Goal: Transaction & Acquisition: Purchase product/service

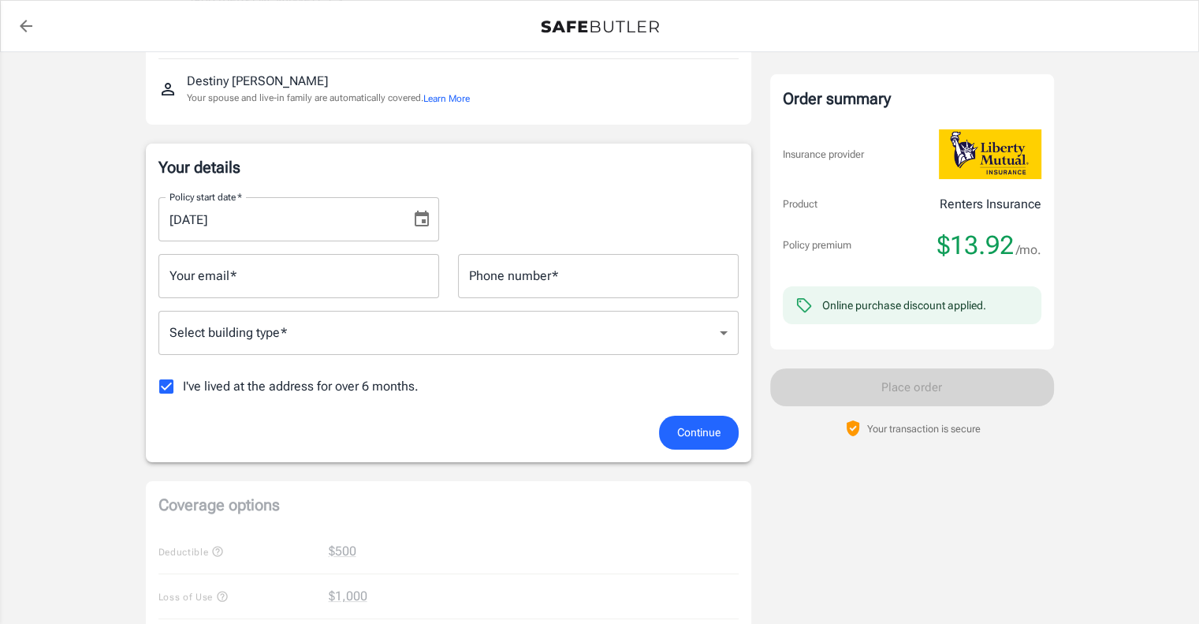
scroll to position [185, 0]
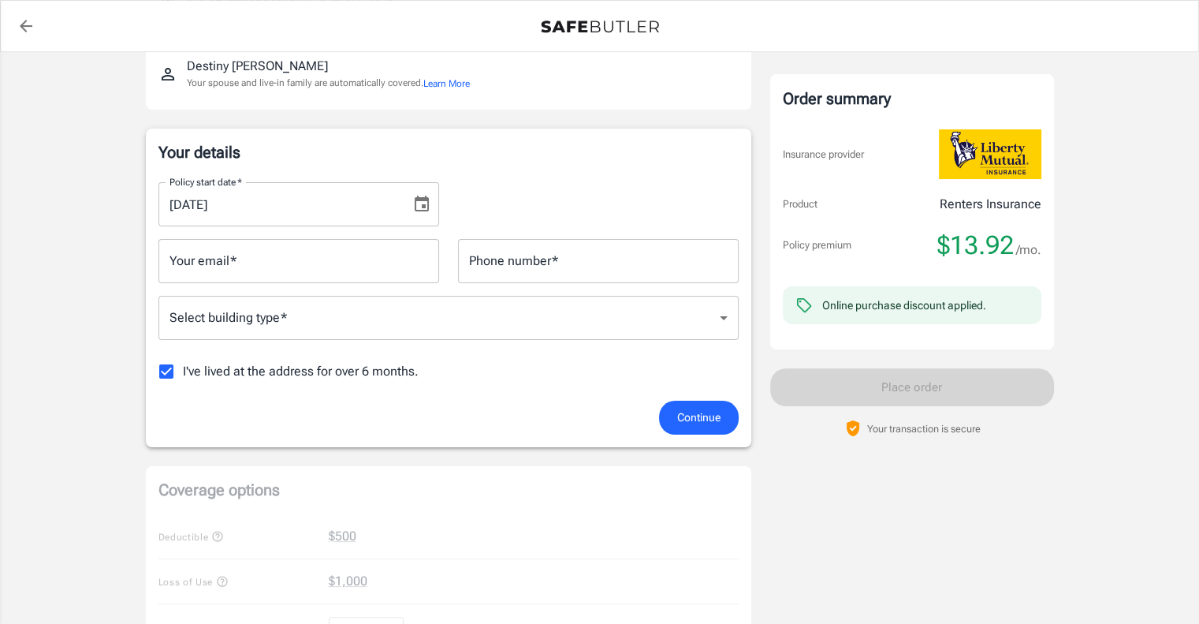
click at [348, 254] on input "Your email   *" at bounding box center [298, 261] width 281 height 44
type input "[EMAIL_ADDRESS][DOMAIN_NAME]"
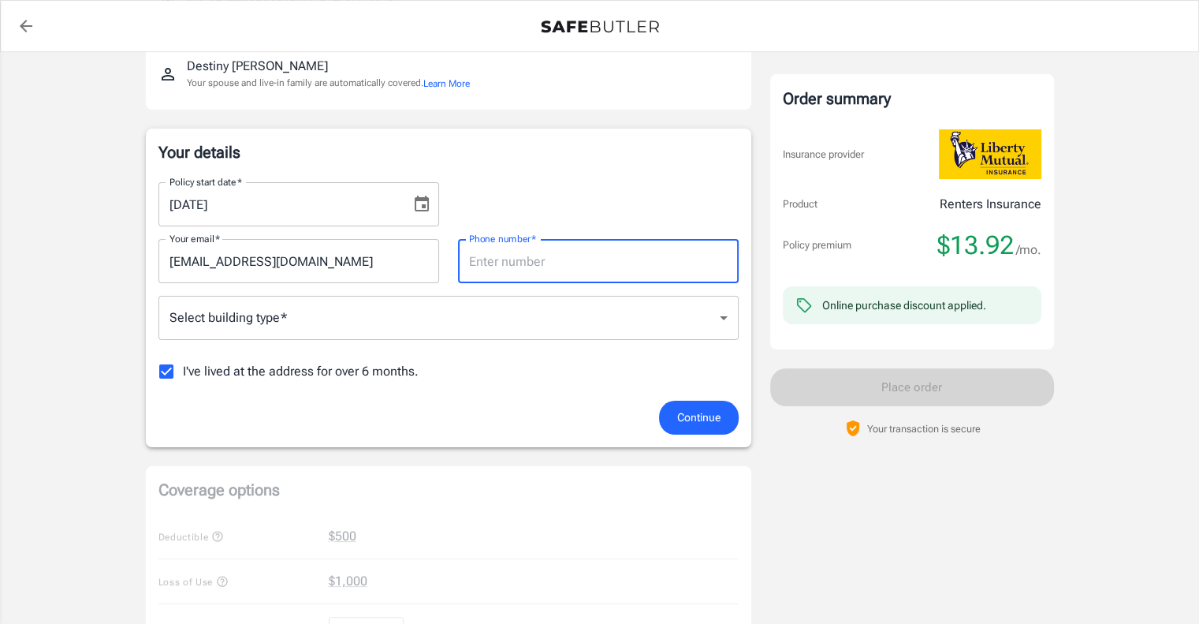
click at [548, 258] on input "Phone number   *" at bounding box center [598, 261] width 281 height 44
type input "[PHONE_NUMBER]"
click at [442, 322] on body "Policy premium $ 13.92 /mo Liberty Mutual Renters Insurance [STREET_ADDRESS][PE…" at bounding box center [599, 560] width 1199 height 1491
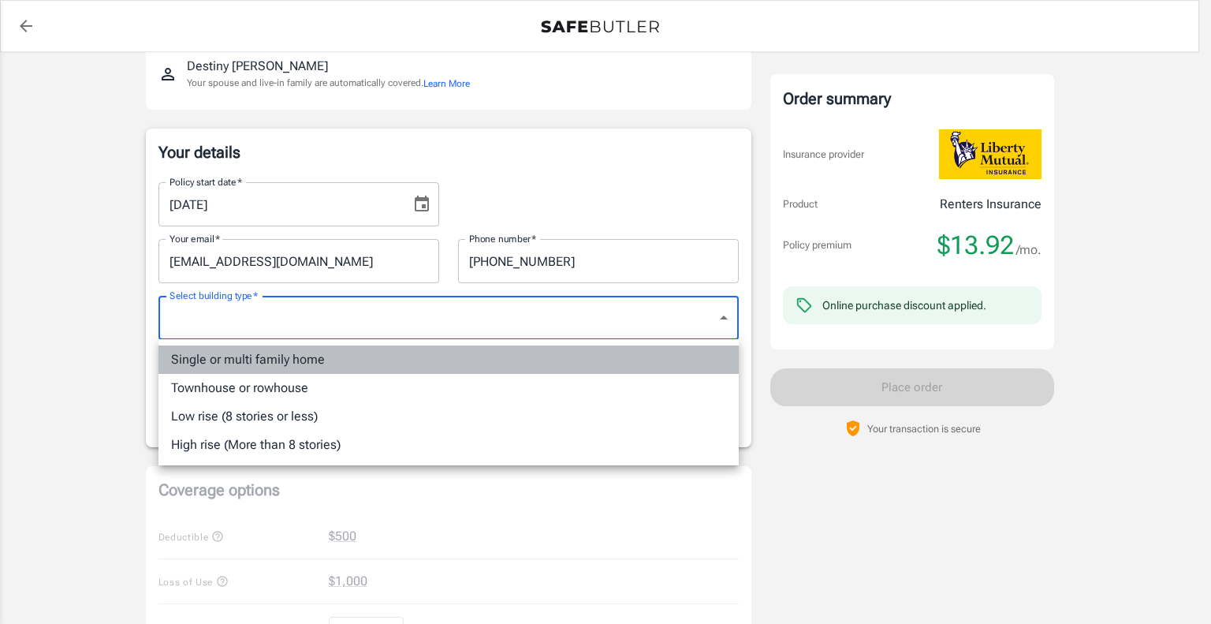
click at [477, 356] on li "Single or multi family home" at bounding box center [448, 359] width 580 height 28
type input "singlefamily"
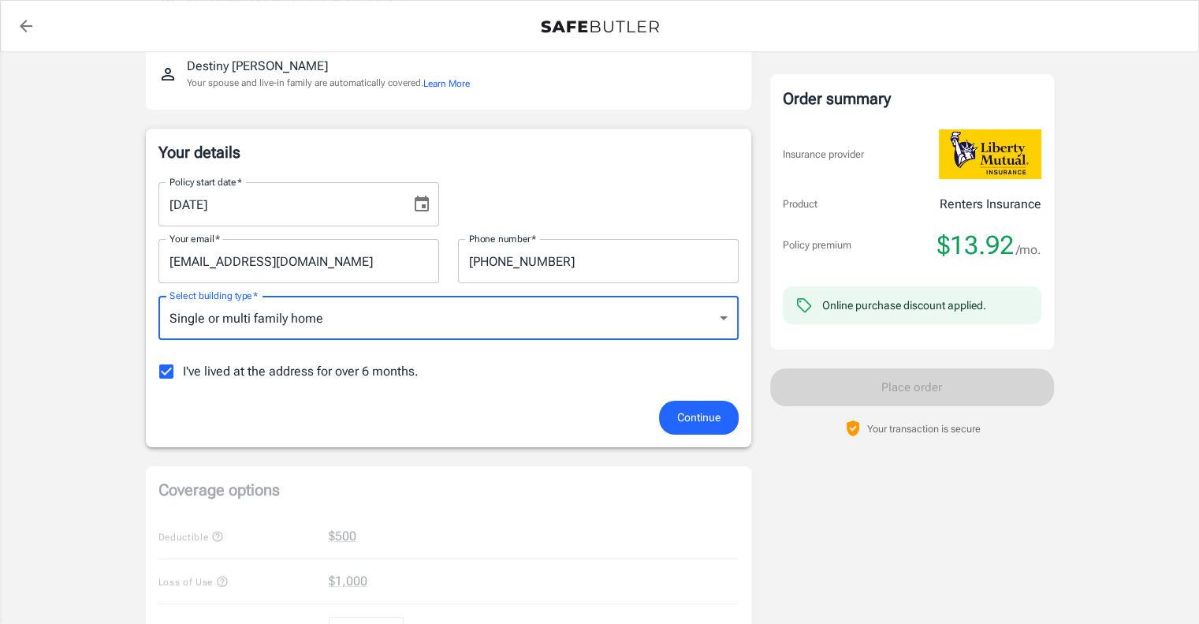
click at [704, 415] on span "Continue" at bounding box center [698, 418] width 43 height 20
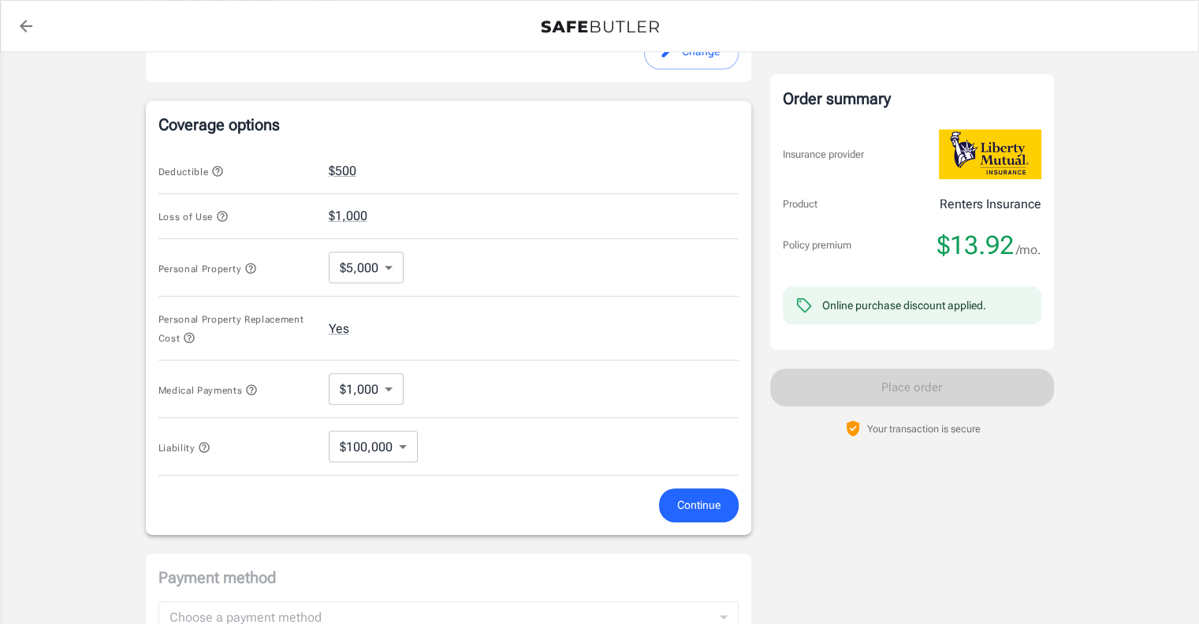
scroll to position [568, 0]
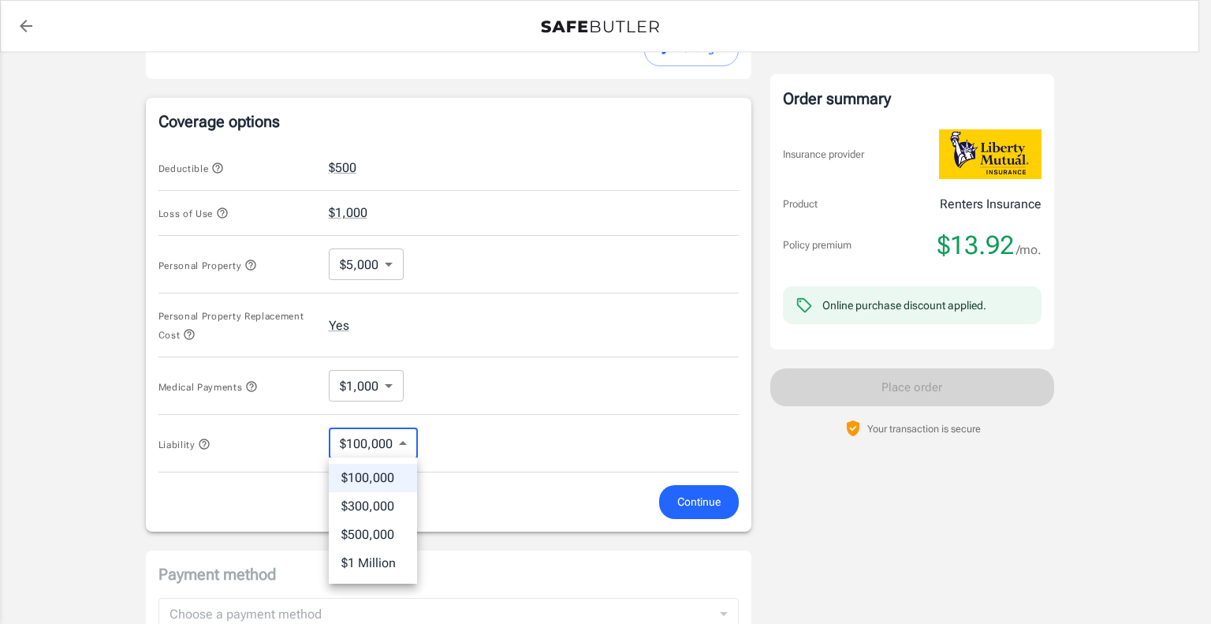
click at [402, 443] on body "Policy premium $ 13.92 /mo Liberty Mutual Renters Insurance [STREET_ADDRESS][PE…" at bounding box center [605, 184] width 1211 height 1505
click at [393, 507] on li "$300,000" at bounding box center [373, 506] width 88 height 28
type input "300000"
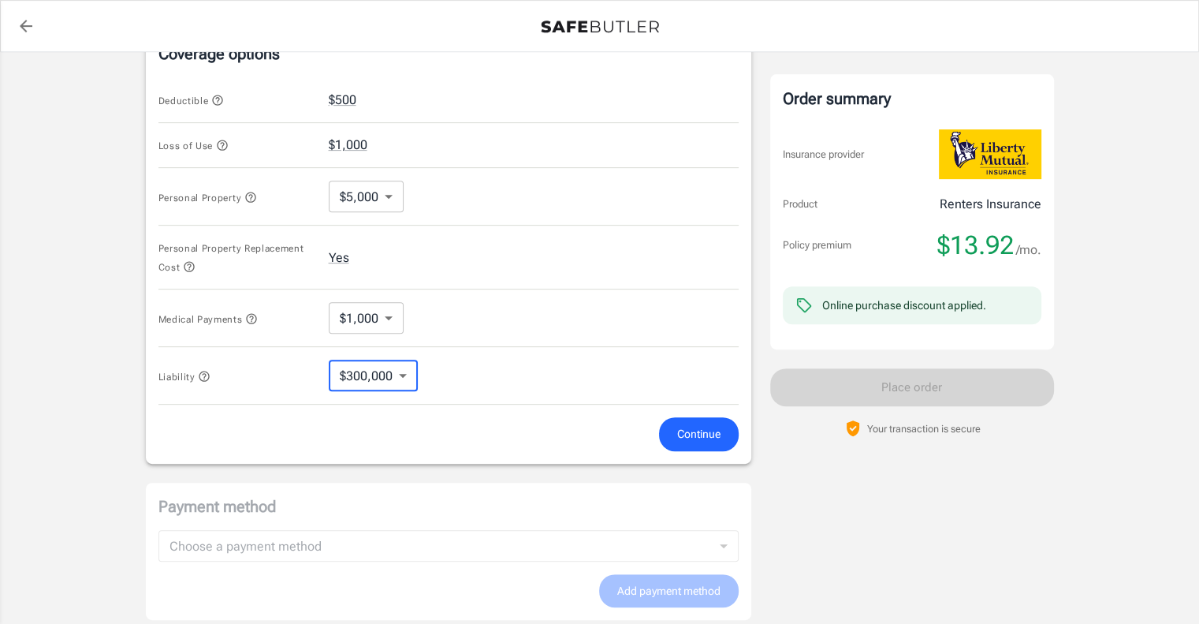
scroll to position [645, 0]
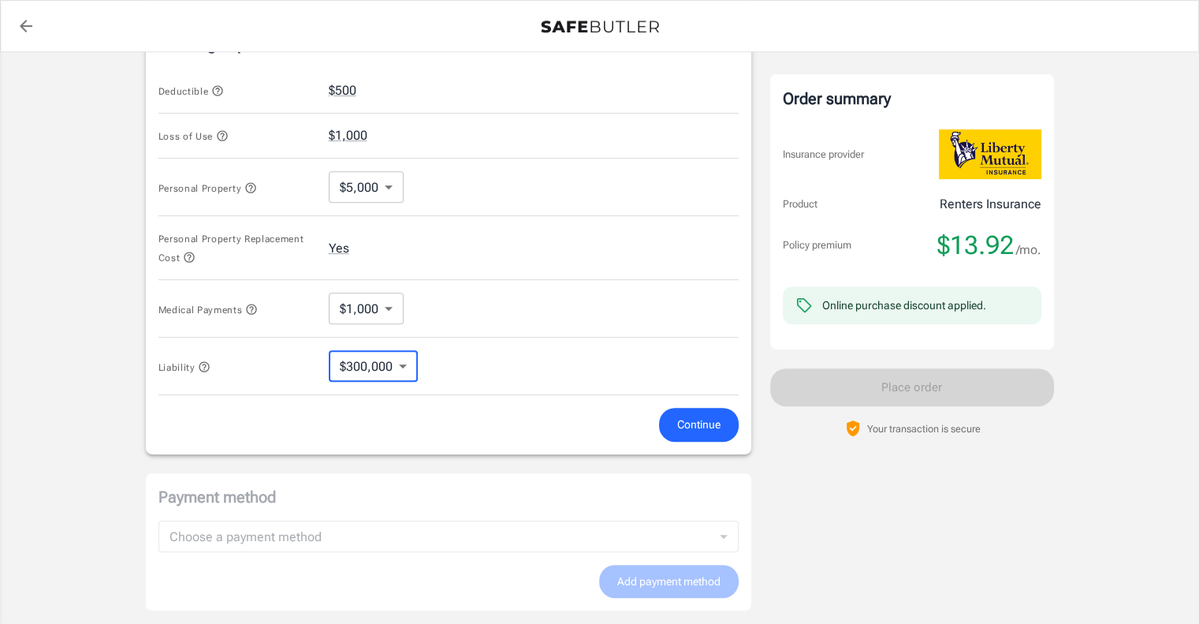
click at [708, 412] on button "Continue" at bounding box center [699, 425] width 80 height 34
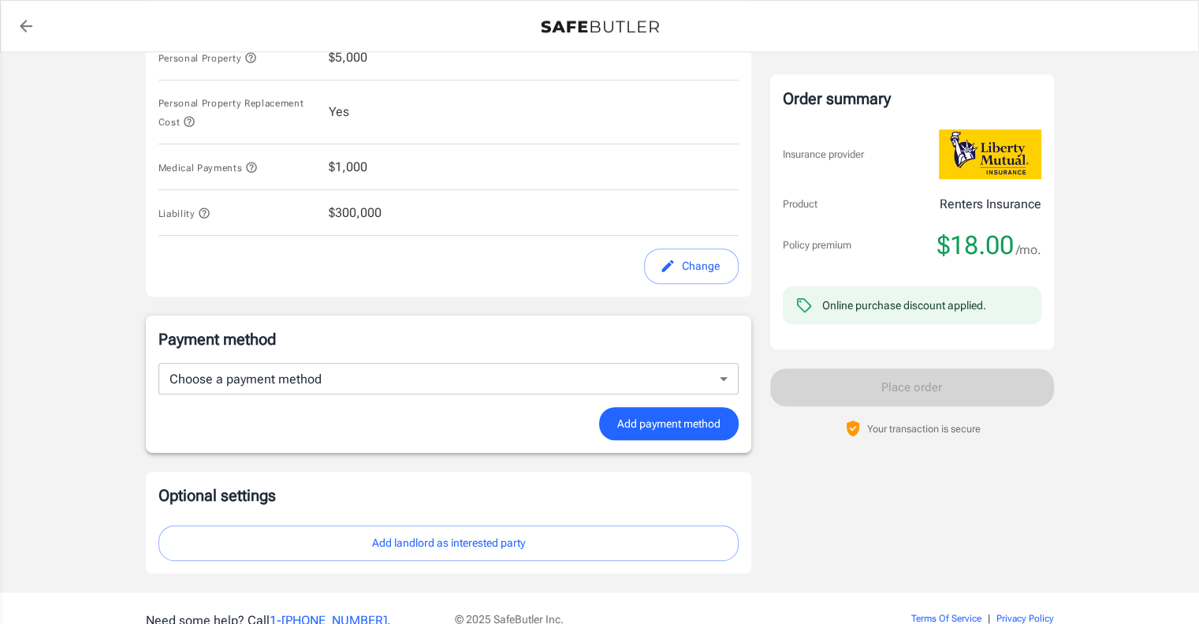
scroll to position [845, 0]
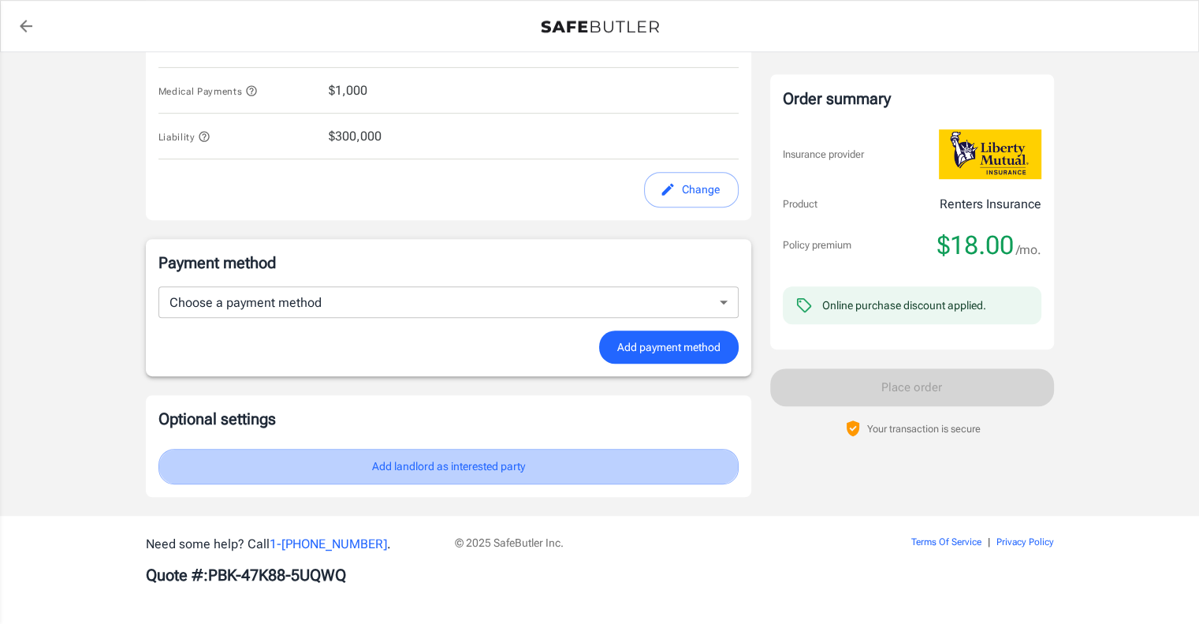
click at [578, 472] on button "Add landlord as interested party" at bounding box center [448, 466] width 580 height 35
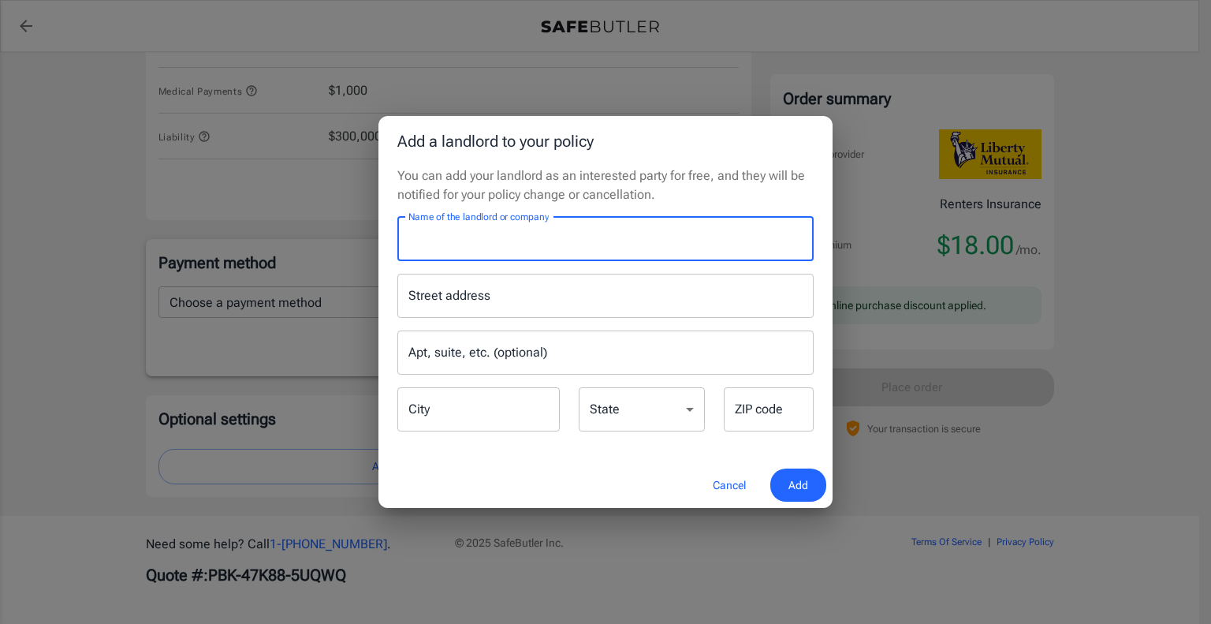
click at [505, 250] on input "Name of the landlord or company" at bounding box center [605, 239] width 416 height 44
type input "M"
type input "Emerald Point LLC"
click at [508, 294] on input "Street address" at bounding box center [605, 296] width 402 height 30
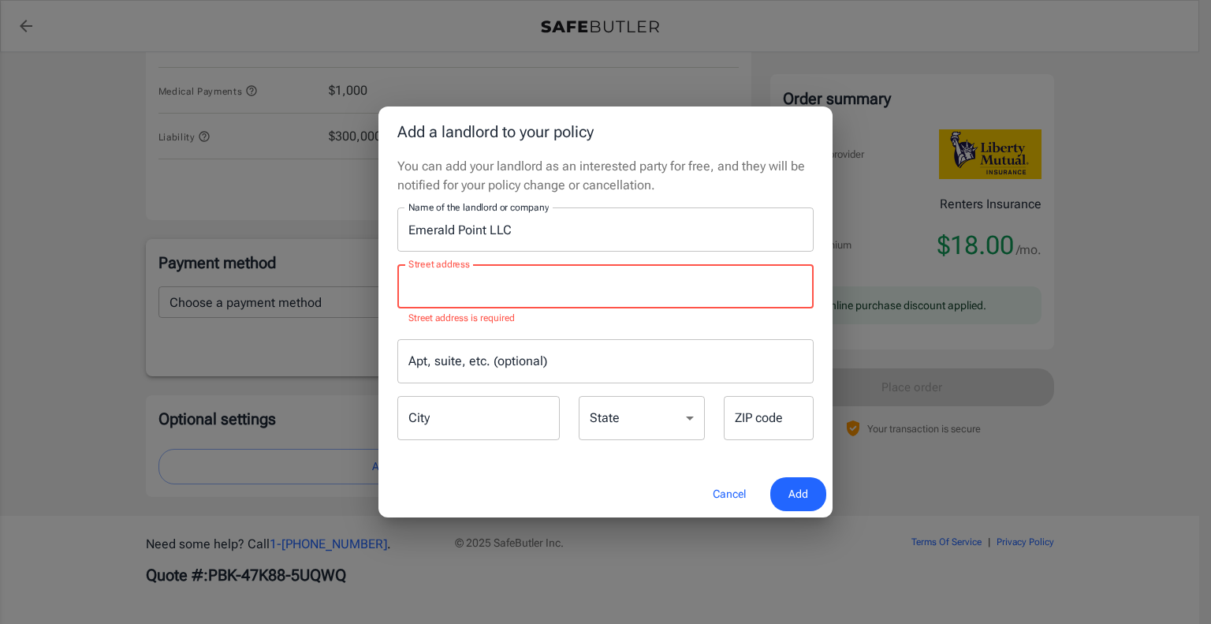
click at [476, 289] on input "Street address" at bounding box center [605, 286] width 402 height 30
paste input "[STREET_ADDRESS][US_STATE]"
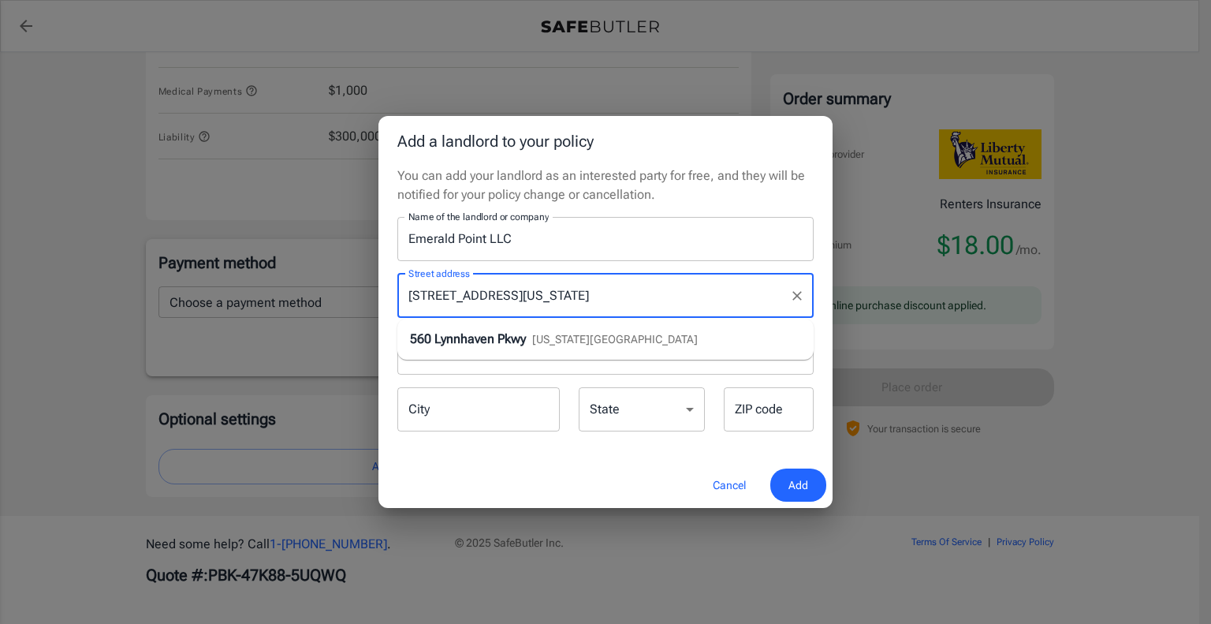
click at [537, 337] on div "[STREET_ADDRESS][US_STATE]" at bounding box center [554, 339] width 288 height 19
type input "[STREET_ADDRESS]"
type input "[US_STATE][GEOGRAPHIC_DATA]"
select select "VA"
type input "23452"
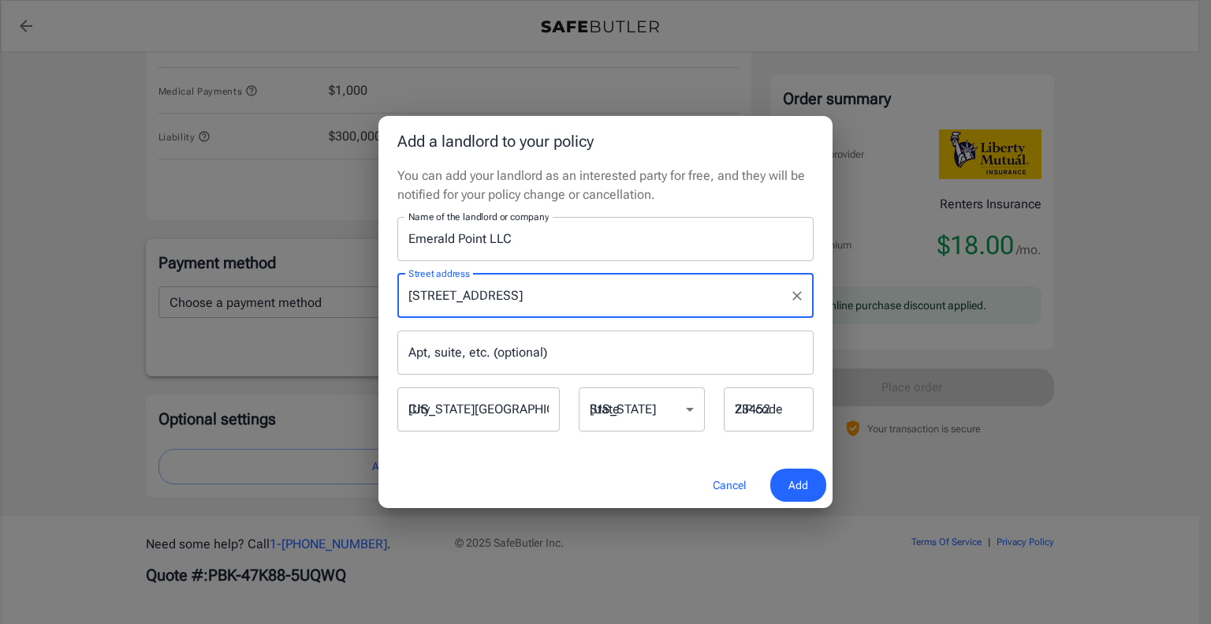
type input "[STREET_ADDRESS]"
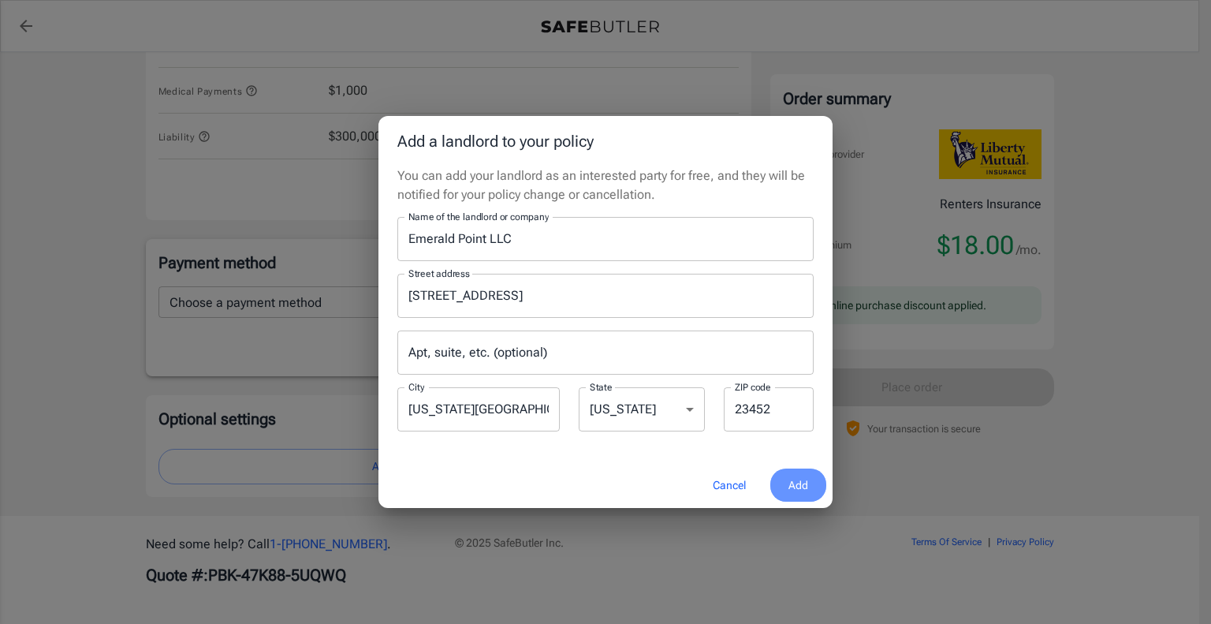
click at [804, 489] on span "Add" at bounding box center [798, 485] width 20 height 20
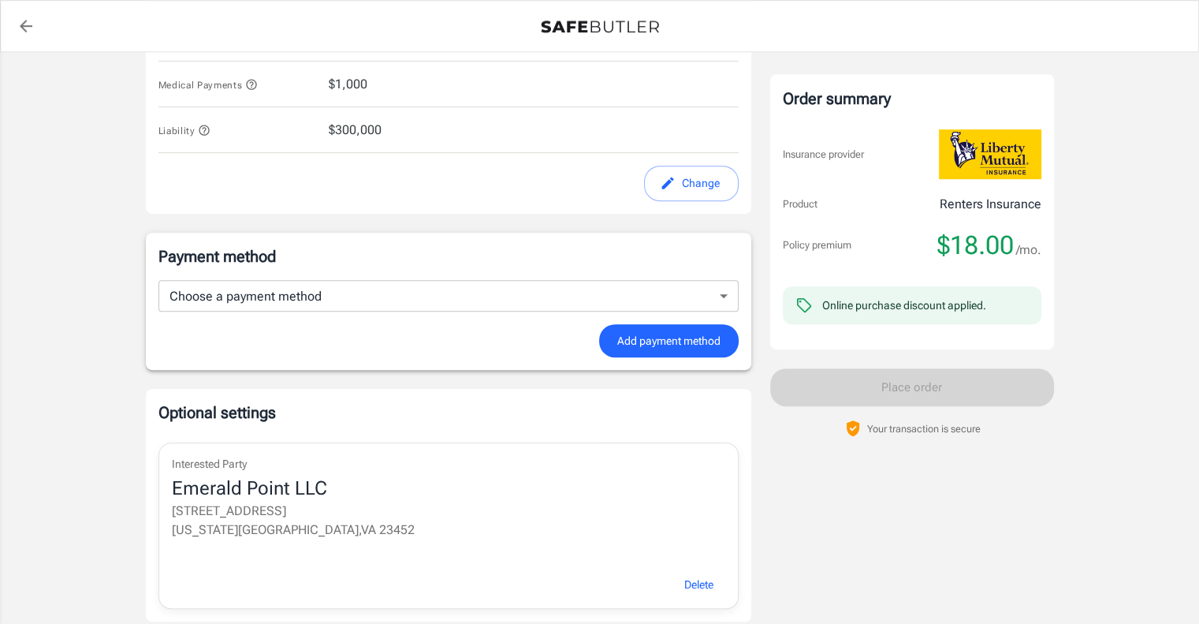
scroll to position [807, 0]
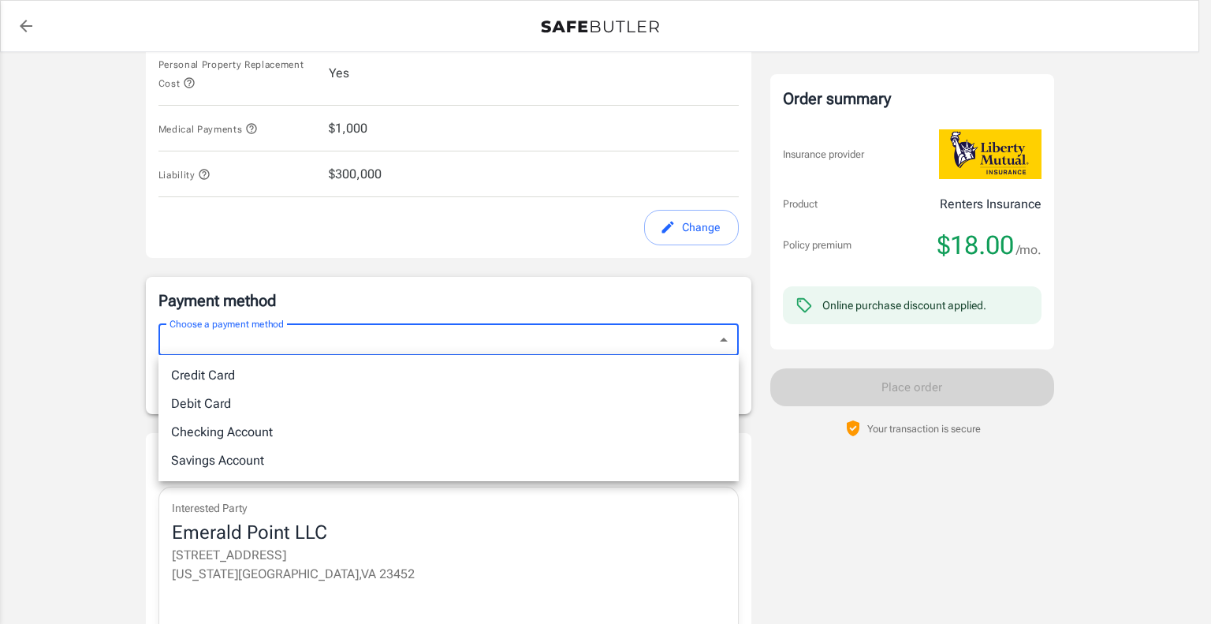
click at [680, 422] on li "Checking Account" at bounding box center [448, 432] width 580 height 28
type input "checking"
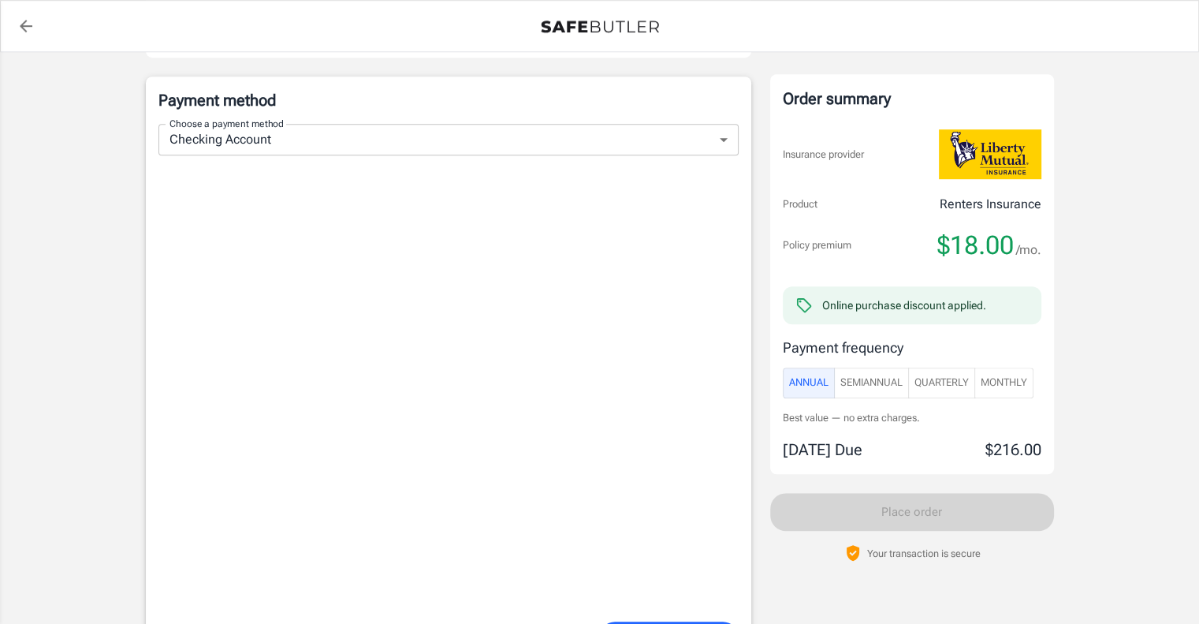
scroll to position [1429, 0]
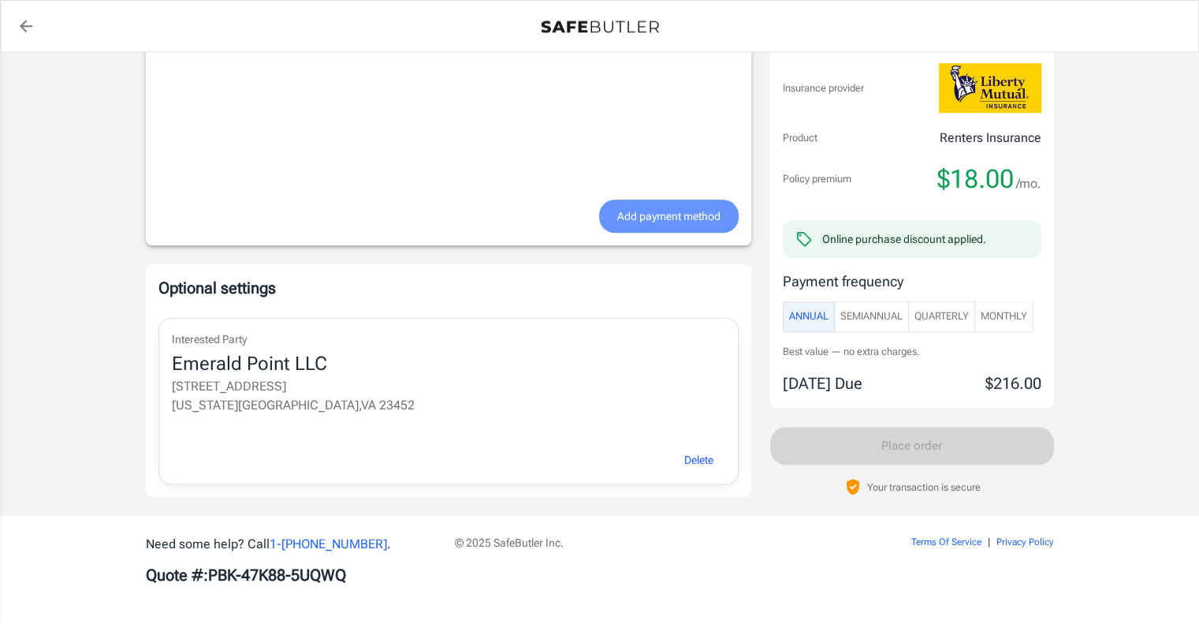
click at [641, 210] on span "Add payment method" at bounding box center [668, 217] width 103 height 20
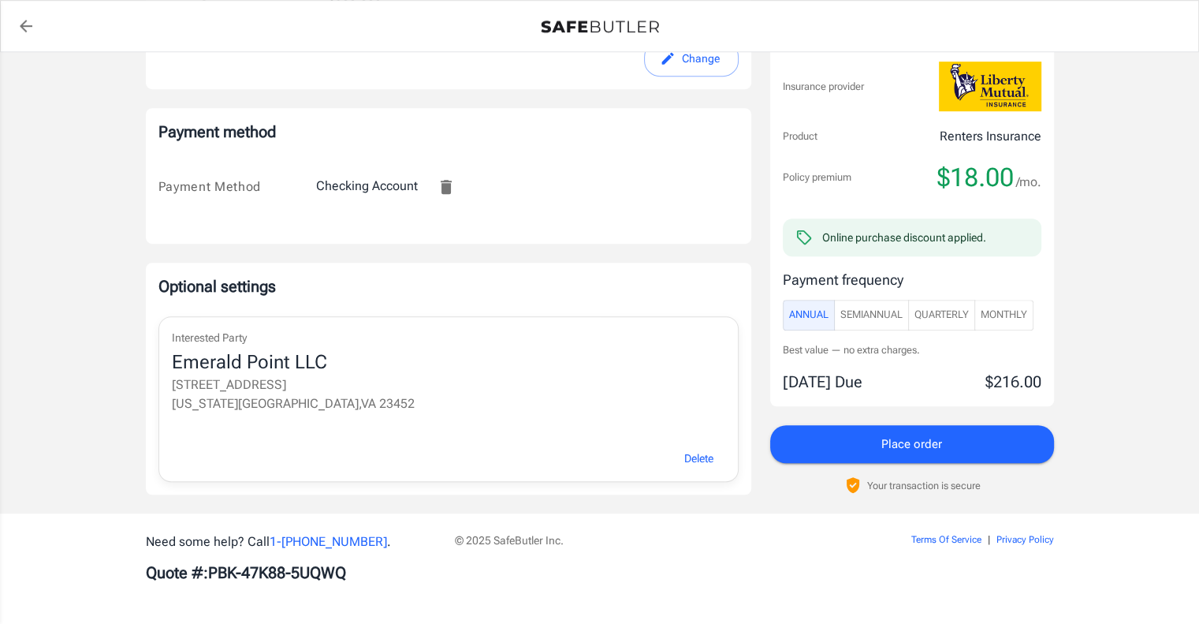
scroll to position [974, 0]
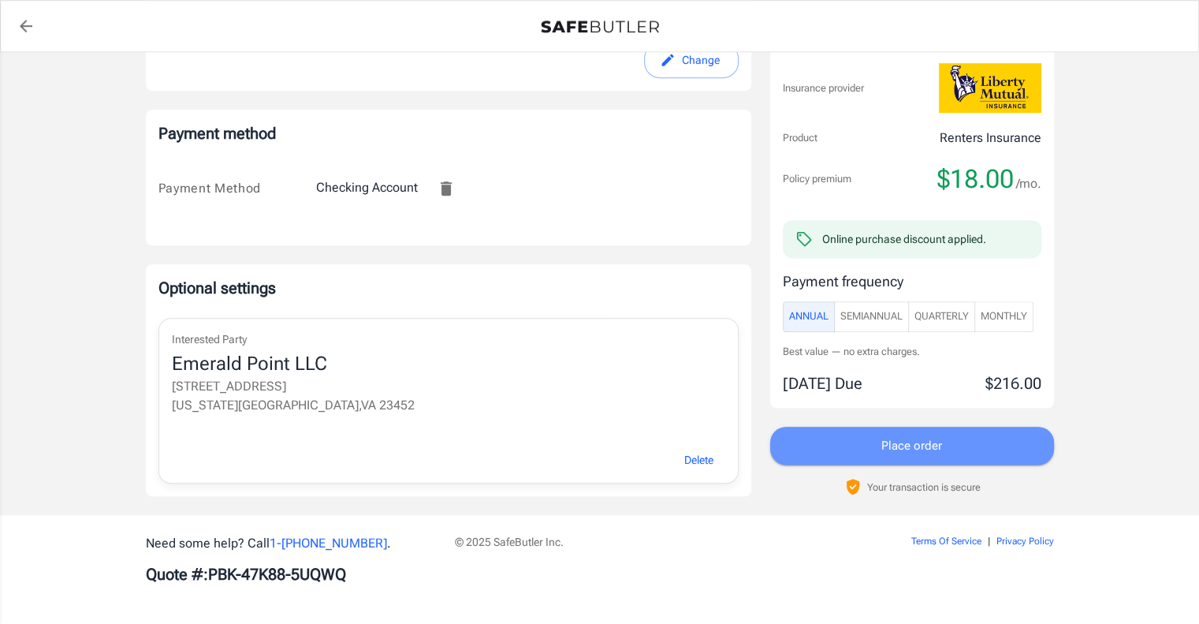
click at [949, 431] on button "Place order" at bounding box center [912, 445] width 284 height 38
